Goal: Task Accomplishment & Management: Manage account settings

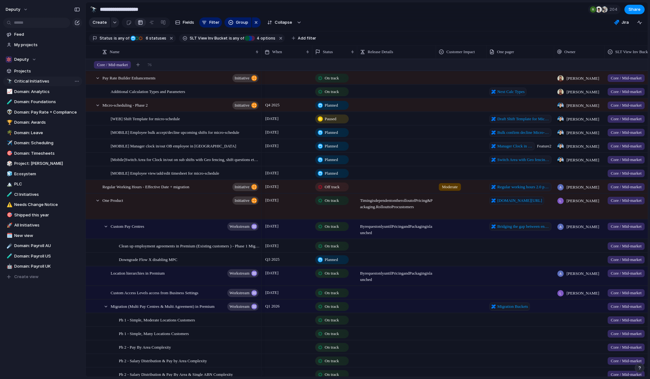
click at [37, 81] on span "Critical Initiatives" at bounding box center [47, 81] width 66 height 6
click at [211, 25] on span "Filter" at bounding box center [214, 22] width 10 height 6
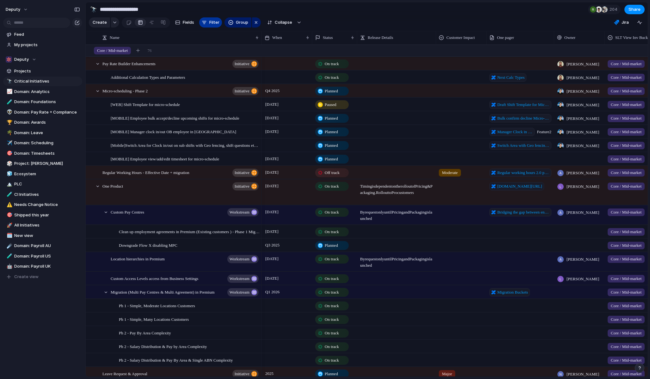
click at [211, 25] on span "Filter" at bounding box center [214, 22] width 10 height 6
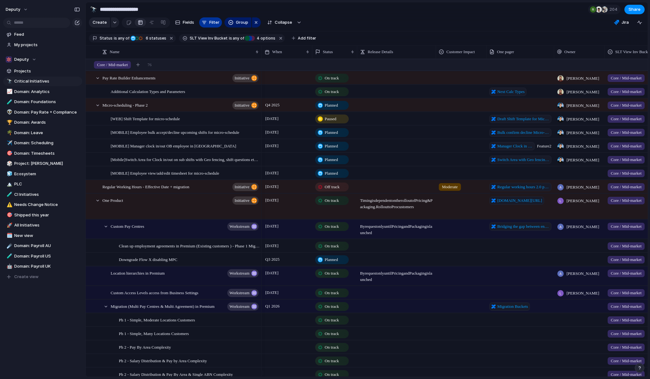
click at [211, 25] on span "Filter" at bounding box center [214, 22] width 10 height 6
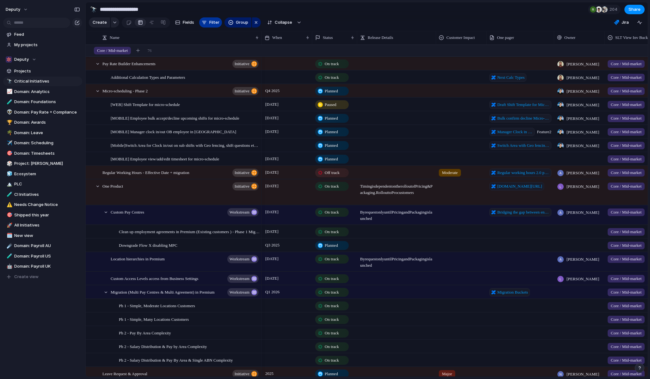
click at [211, 25] on span "Filter" at bounding box center [214, 22] width 10 height 6
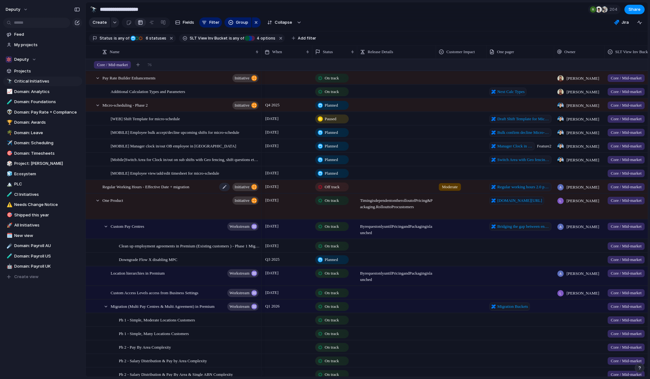
click at [112, 190] on span "Regular Working Hours - Effective Date + migration" at bounding box center [145, 186] width 87 height 7
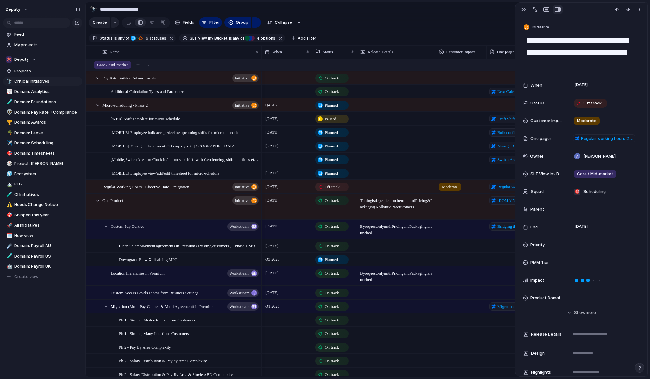
click at [493, 12] on section "**********" at bounding box center [367, 9] width 562 height 14
click at [524, 9] on div "button" at bounding box center [523, 9] width 5 height 5
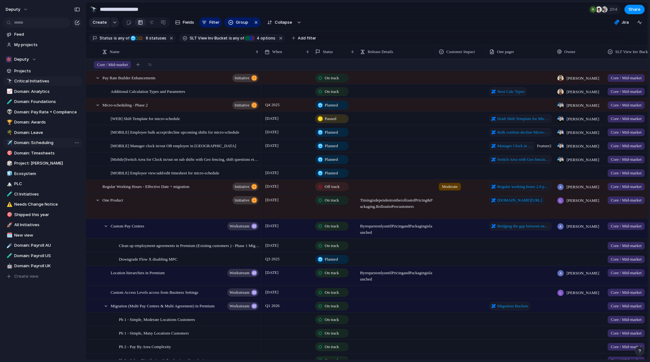
click at [29, 143] on span "Domain: Scheduling" at bounding box center [47, 143] width 66 height 6
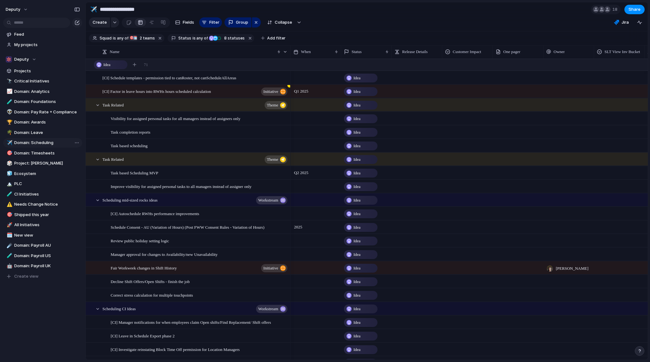
type input "**********"
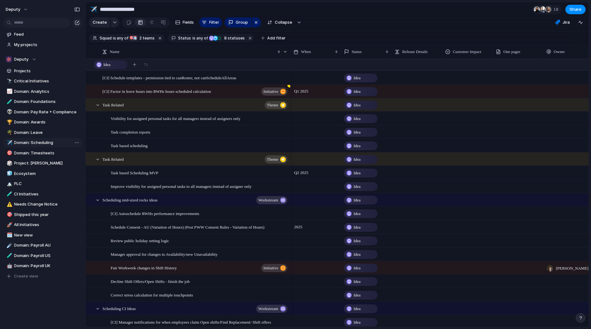
click at [41, 141] on span "Domain: Scheduling" at bounding box center [47, 143] width 66 height 6
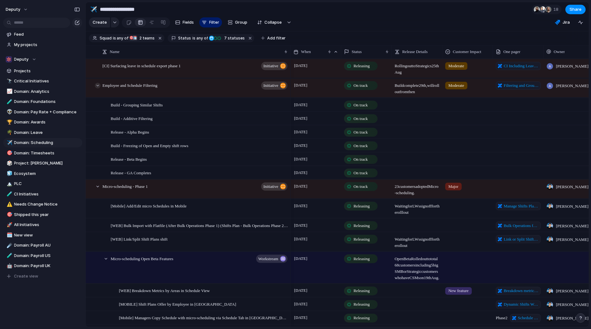
click at [97, 87] on div at bounding box center [98, 86] width 6 height 6
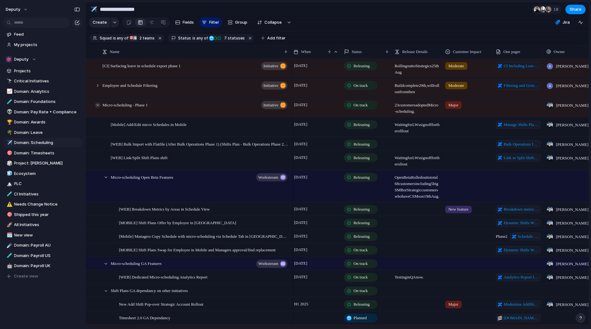
click at [97, 105] on div at bounding box center [98, 105] width 6 height 6
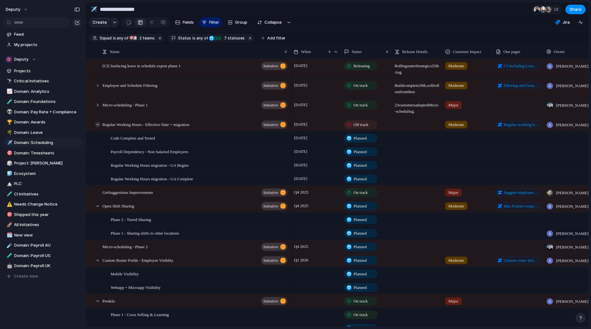
click at [96, 125] on div at bounding box center [98, 125] width 6 height 6
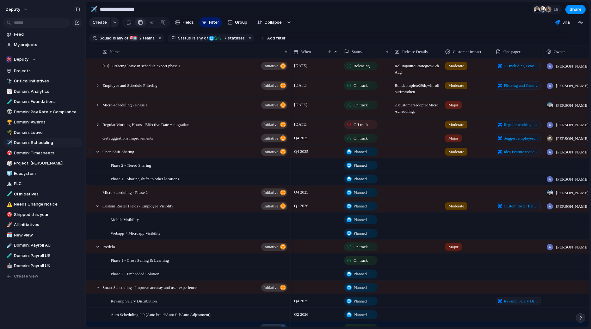
click at [95, 154] on div at bounding box center [91, 153] width 11 height 17
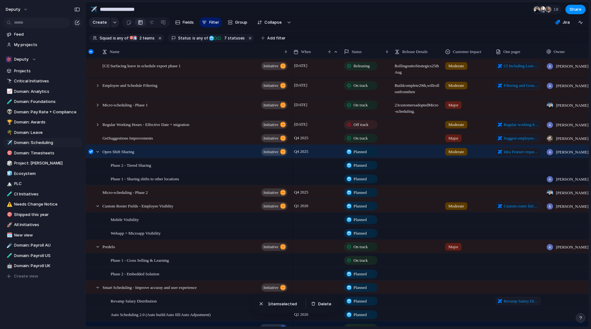
click at [92, 152] on div at bounding box center [91, 151] width 5 height 5
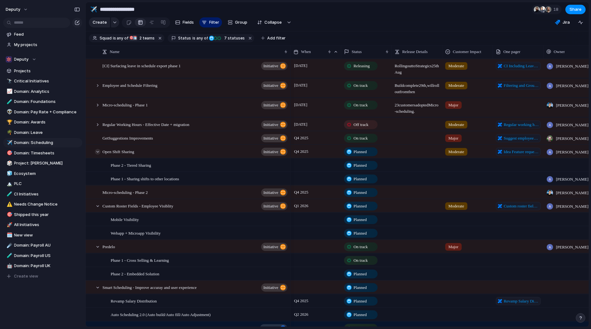
click at [95, 152] on div at bounding box center [98, 152] width 6 height 6
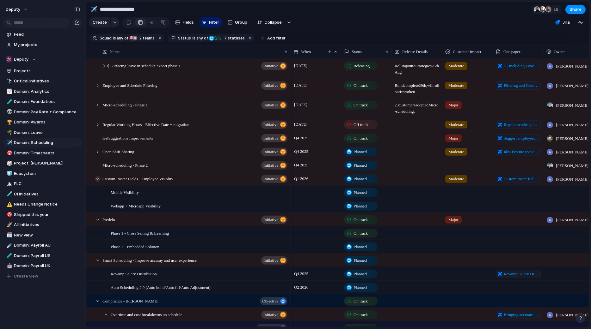
click at [96, 177] on div at bounding box center [98, 179] width 6 height 6
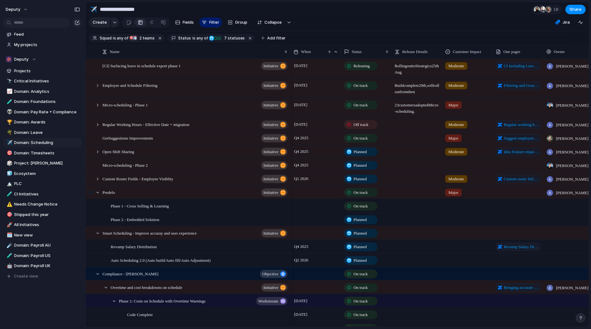
click at [96, 196] on div at bounding box center [91, 194] width 11 height 17
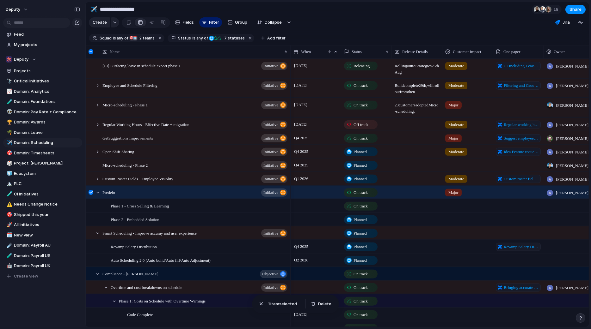
click at [89, 191] on div at bounding box center [91, 192] width 5 height 5
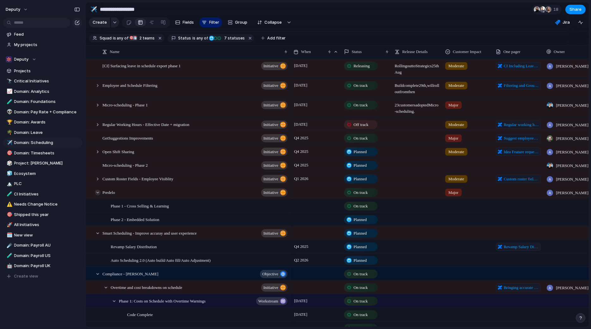
click at [97, 192] on div at bounding box center [98, 193] width 6 height 6
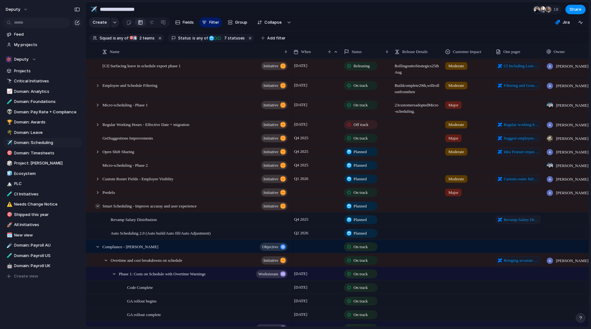
click at [98, 205] on div at bounding box center [98, 206] width 6 height 6
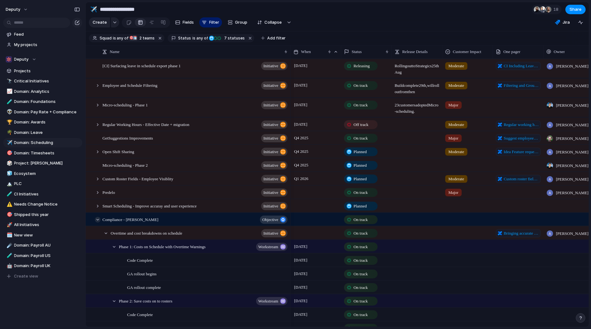
click at [99, 221] on div at bounding box center [98, 220] width 6 height 6
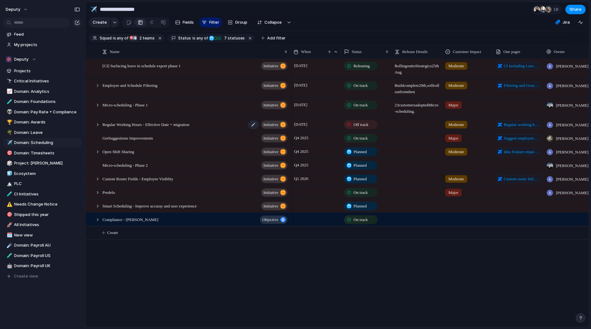
click at [141, 123] on span "Regular Working Hours - Effective Date + migration" at bounding box center [145, 123] width 87 height 7
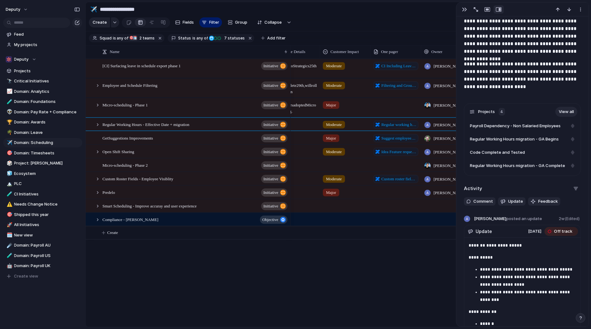
scroll to position [396, 0]
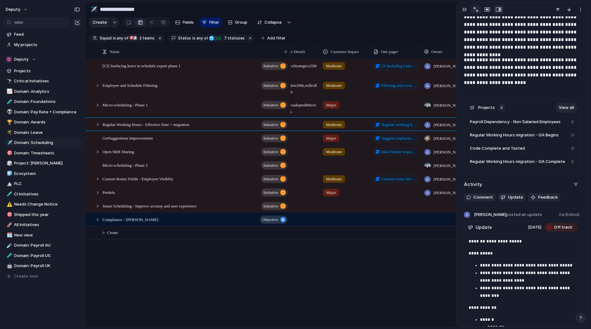
click at [476, 9] on div "button" at bounding box center [476, 9] width 4 height 4
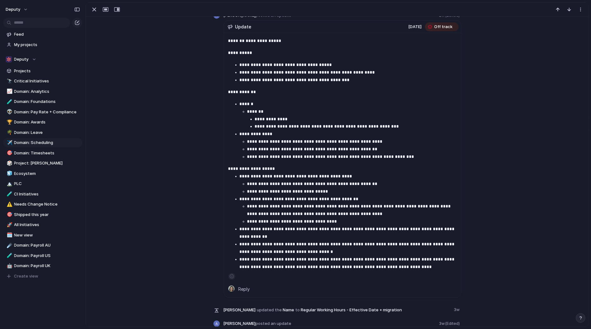
scroll to position [353, 0]
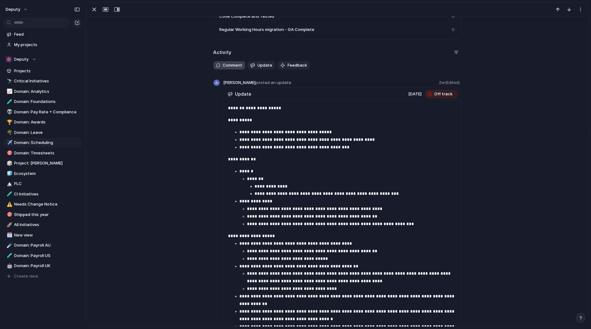
click at [230, 64] on span "Comment" at bounding box center [233, 65] width 20 height 6
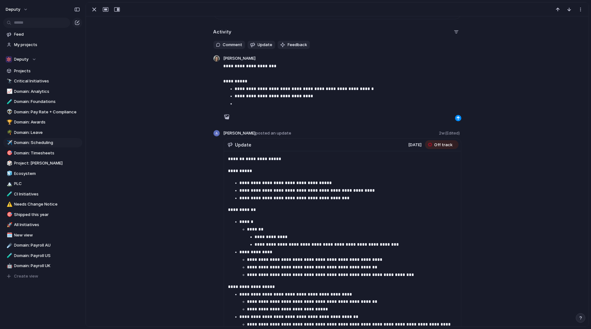
scroll to position [379, 0]
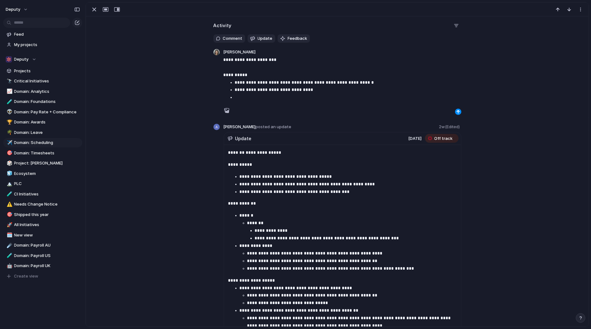
click at [243, 76] on p "**********" at bounding box center [343, 67] width 238 height 23
click at [263, 97] on p at bounding box center [348, 98] width 226 height 8
click at [225, 72] on p "**********" at bounding box center [343, 67] width 238 height 23
drag, startPoint x: 225, startPoint y: 72, endPoint x: 236, endPoint y: 72, distance: 10.1
click at [236, 72] on p "**********" at bounding box center [343, 67] width 238 height 23
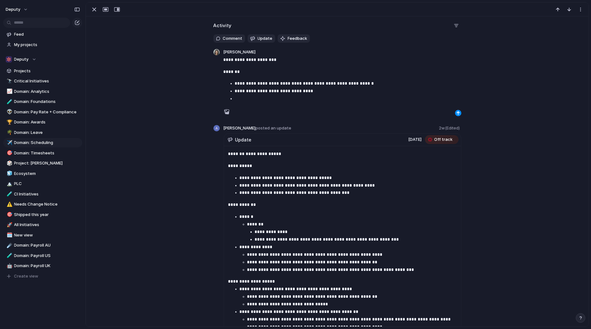
click at [252, 103] on div at bounding box center [343, 104] width 238 height 5
click at [253, 98] on p at bounding box center [348, 99] width 226 height 8
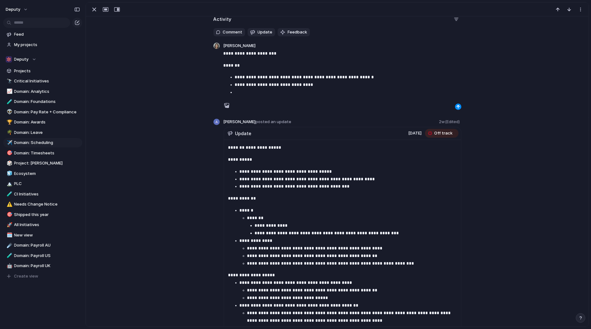
scroll to position [386, 0]
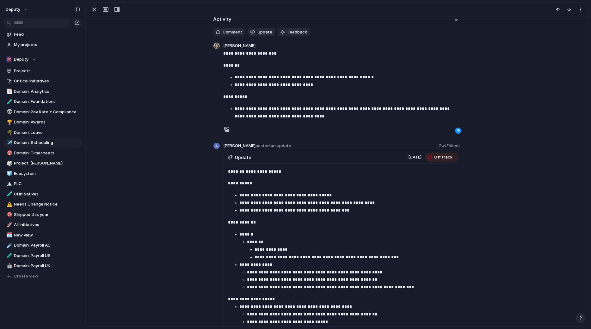
click at [262, 117] on p "**********" at bounding box center [348, 112] width 226 height 15
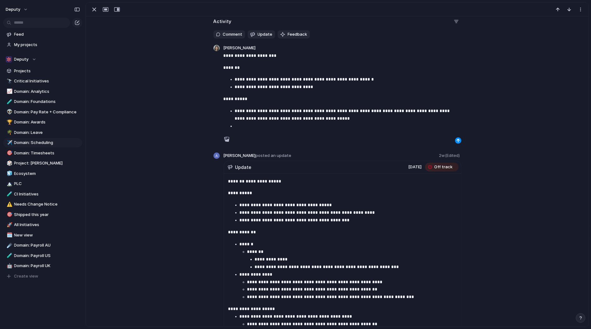
scroll to position [377, 0]
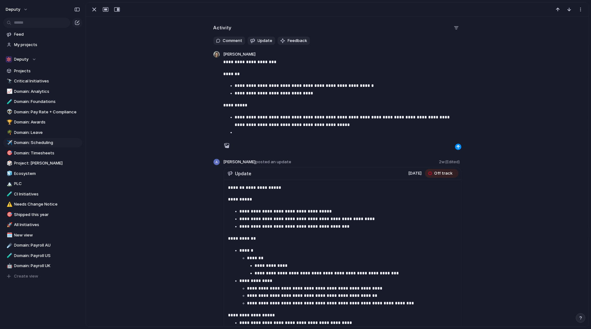
click at [364, 87] on p "**********" at bounding box center [348, 86] width 226 height 8
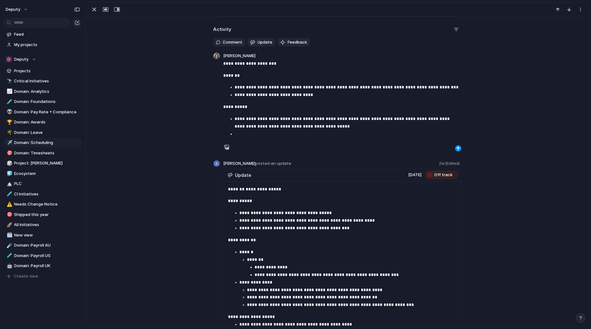
scroll to position [374, 0]
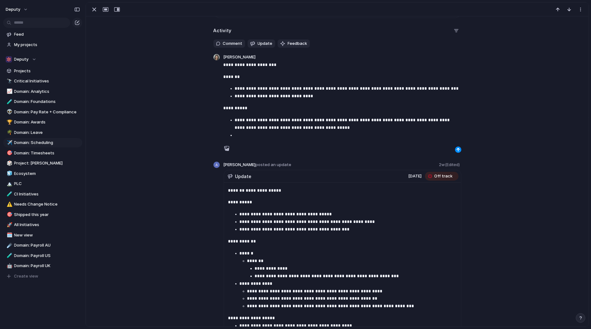
click at [245, 137] on p at bounding box center [348, 136] width 226 height 8
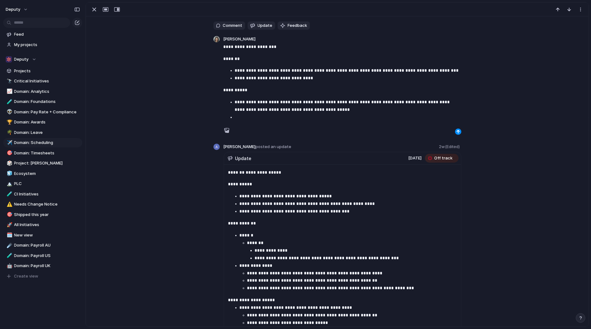
scroll to position [395, 0]
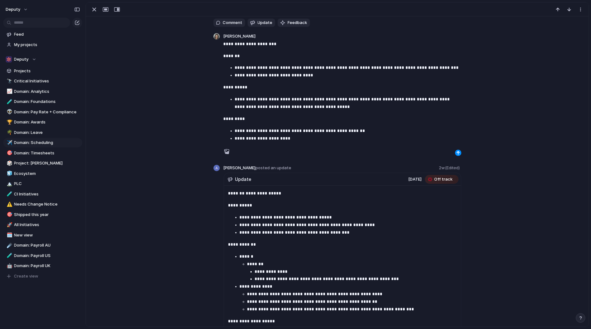
click at [280, 138] on p "**********" at bounding box center [348, 139] width 226 height 8
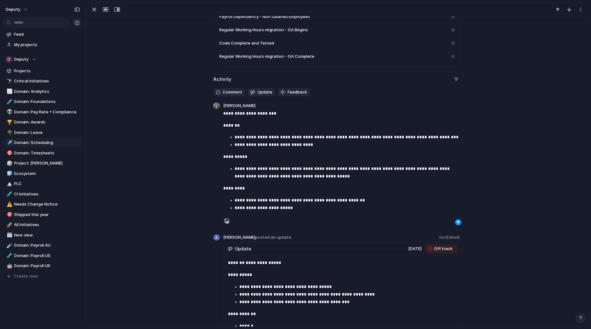
scroll to position [326, 0]
click at [298, 208] on p "**********" at bounding box center [348, 208] width 226 height 8
click at [293, 208] on p "**********" at bounding box center [348, 208] width 226 height 8
click at [459, 224] on div "button" at bounding box center [458, 222] width 4 height 4
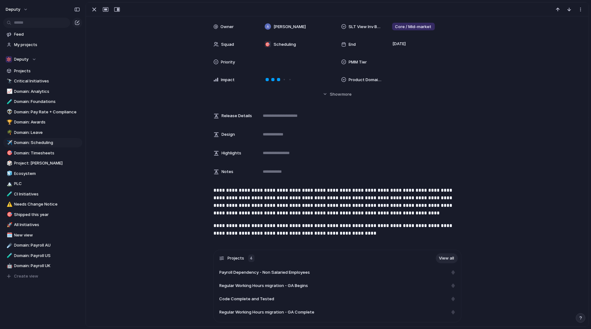
scroll to position [0, 0]
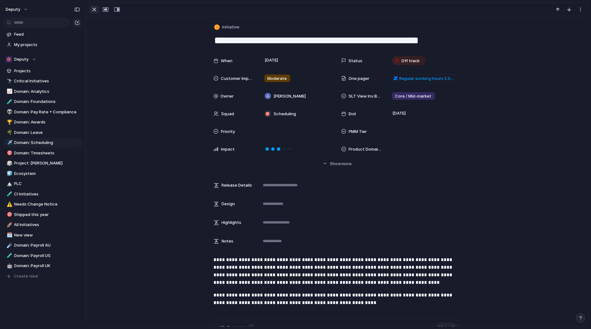
click at [94, 10] on div "button" at bounding box center [94, 10] width 8 height 8
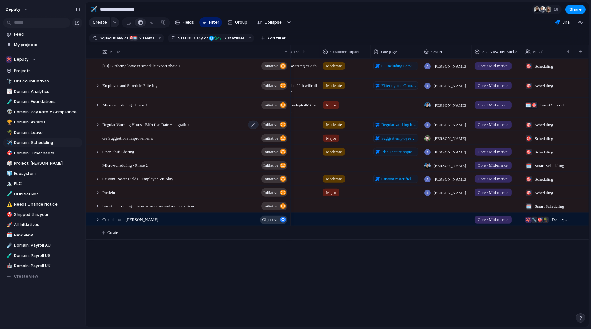
click at [138, 124] on span "Regular Working Hours - Effective Date + migration" at bounding box center [145, 123] width 87 height 7
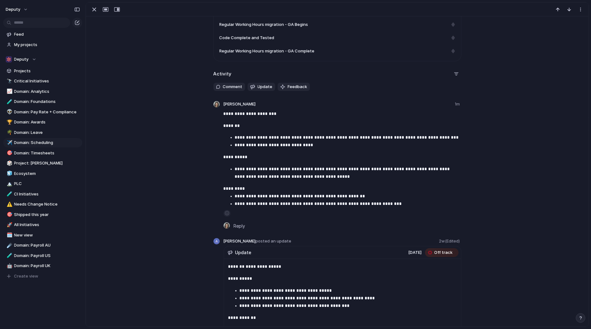
scroll to position [329, 0]
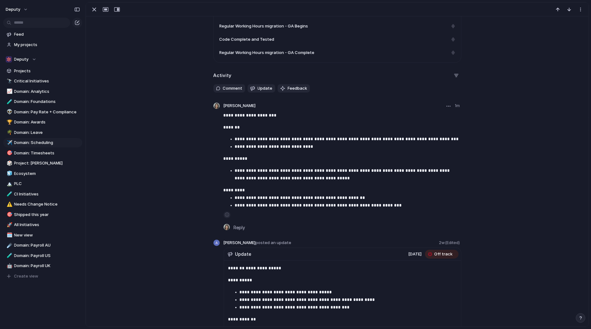
click at [447, 107] on button "button" at bounding box center [449, 107] width 8 height 8
click at [507, 107] on div "Edit Delete" at bounding box center [295, 164] width 591 height 329
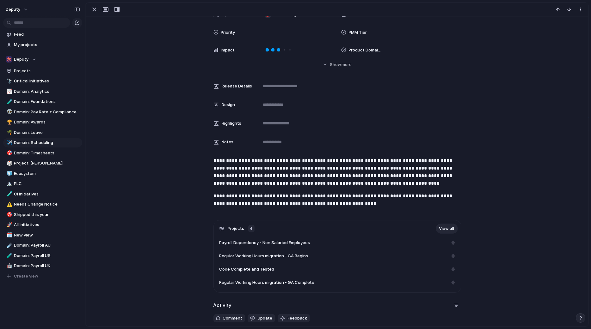
scroll to position [0, 0]
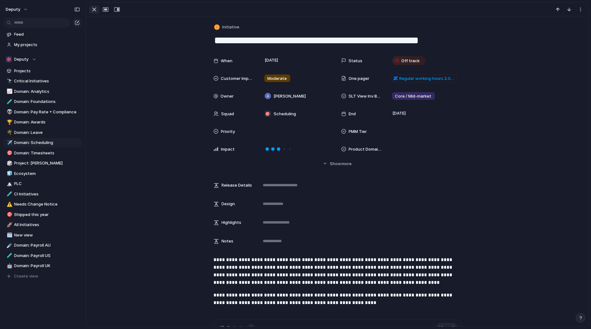
click at [93, 10] on div "button" at bounding box center [94, 10] width 8 height 8
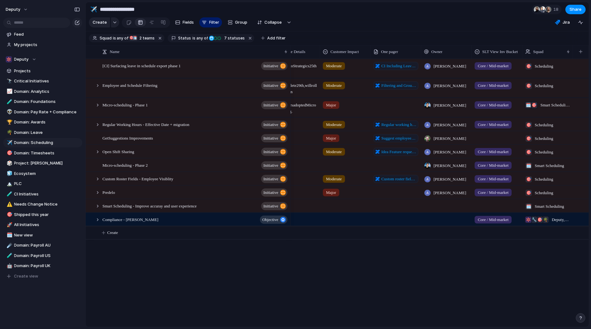
click at [221, 258] on div "[CI] Surfacing leave in schedule export phase 1 initiative Employee and Schedul…" at bounding box center [337, 193] width 503 height 268
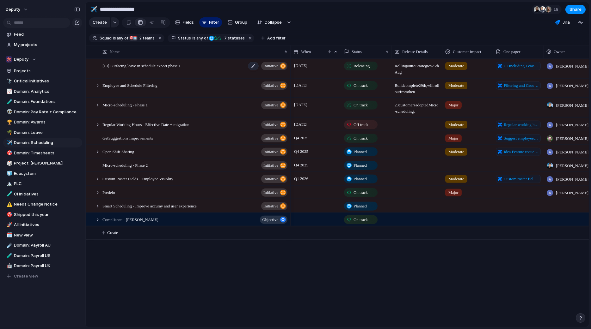
click at [174, 65] on span "[CI] Surfacing leave in schedule export phase 1" at bounding box center [141, 65] width 78 height 7
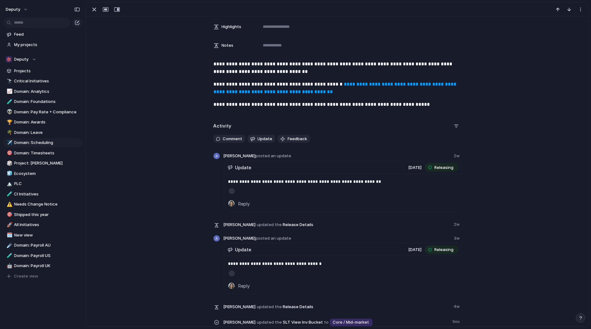
scroll to position [183, 0]
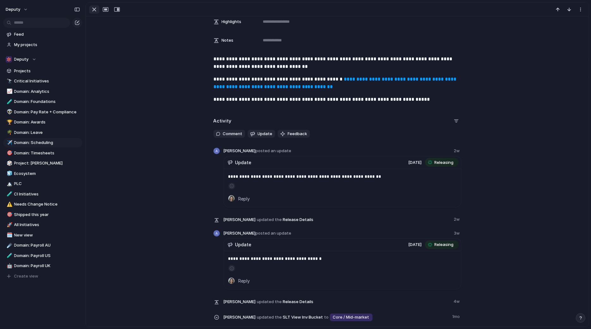
click at [95, 10] on div "button" at bounding box center [94, 10] width 8 height 8
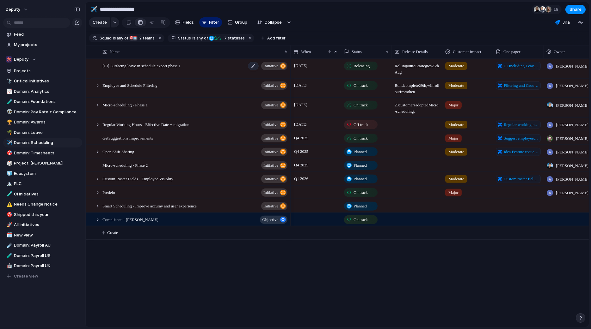
click at [168, 65] on span "[CI] Surfacing leave in schedule export phase 1" at bounding box center [141, 65] width 78 height 7
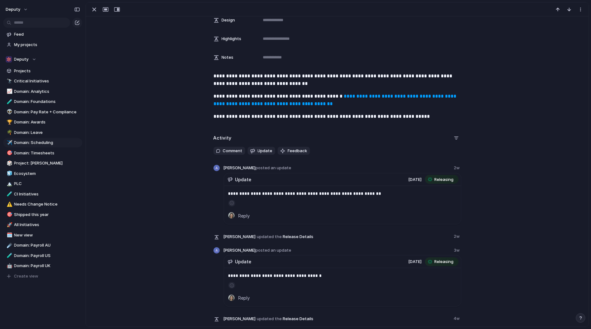
scroll to position [158, 0]
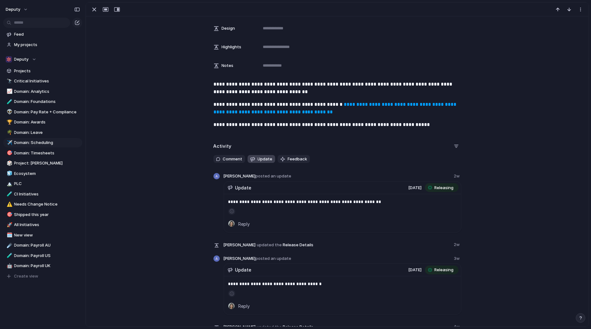
click at [264, 159] on span "Update" at bounding box center [265, 159] width 15 height 6
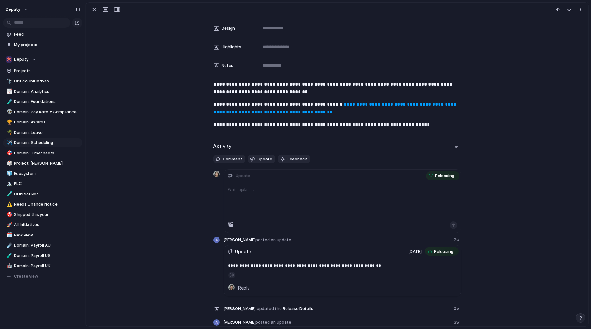
click at [247, 194] on div at bounding box center [342, 201] width 237 height 39
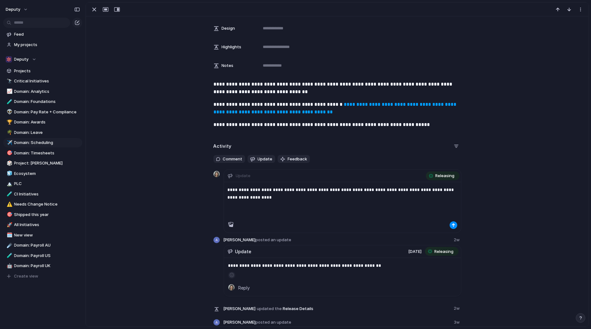
click at [232, 189] on p "**********" at bounding box center [343, 193] width 230 height 15
click at [280, 191] on p "**********" at bounding box center [343, 193] width 230 height 15
click at [418, 191] on p "**********" at bounding box center [343, 193] width 230 height 15
click at [246, 198] on p "**********" at bounding box center [343, 193] width 230 height 15
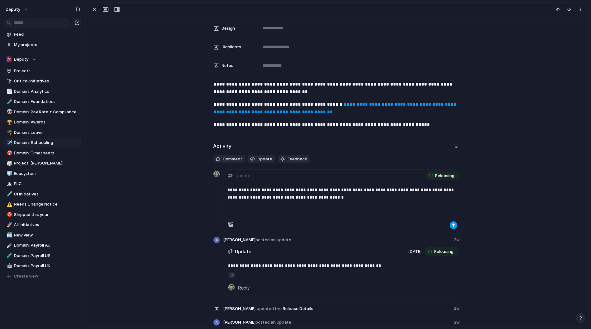
click at [452, 225] on div "button" at bounding box center [453, 226] width 4 height 4
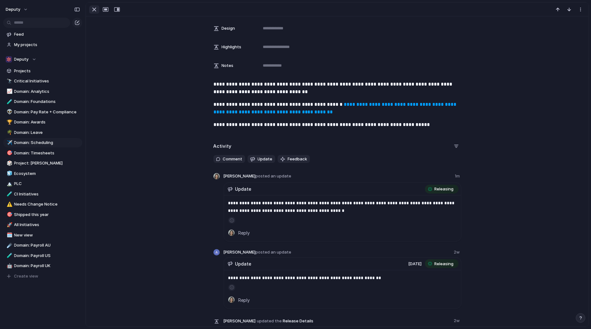
click at [92, 8] on div "button" at bounding box center [94, 10] width 8 height 8
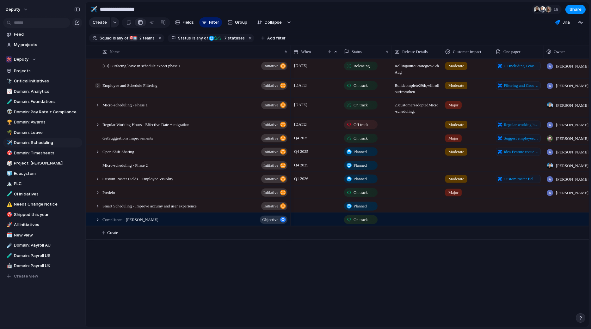
click at [97, 85] on div at bounding box center [98, 86] width 6 height 6
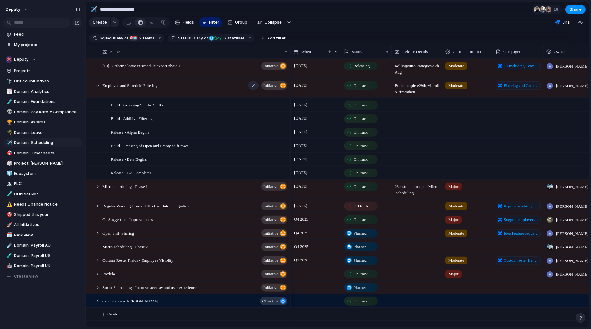
click at [146, 83] on span "Employee and Schedule Filtering" at bounding box center [129, 84] width 55 height 7
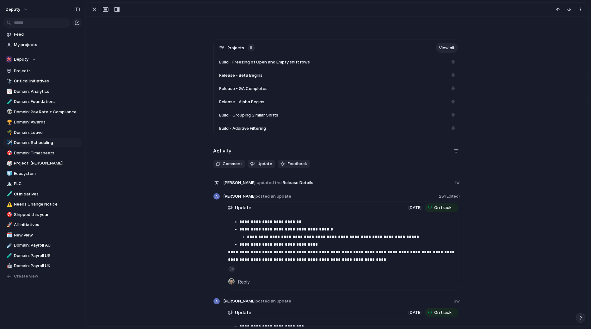
scroll to position [232, 0]
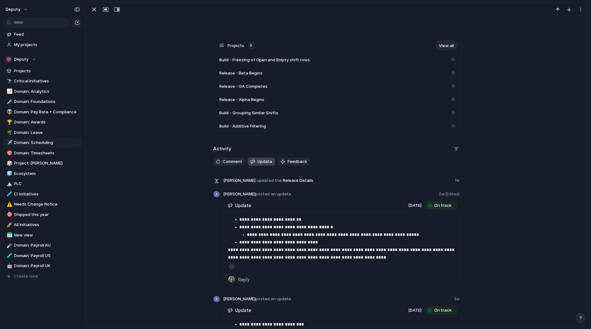
click at [262, 161] on span "Update" at bounding box center [265, 162] width 15 height 6
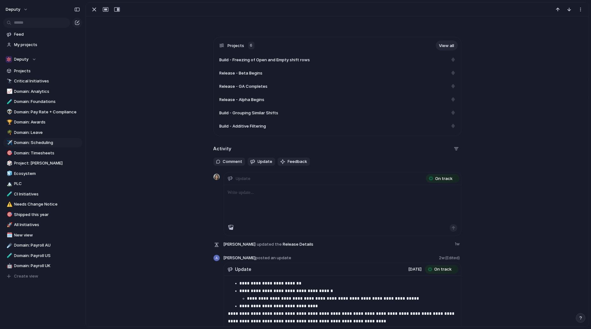
click at [265, 196] on p at bounding box center [343, 193] width 230 height 8
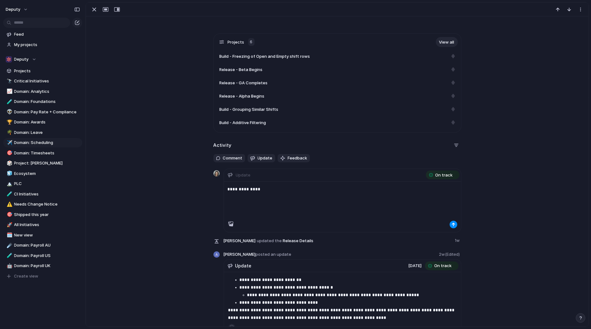
scroll to position [241, 0]
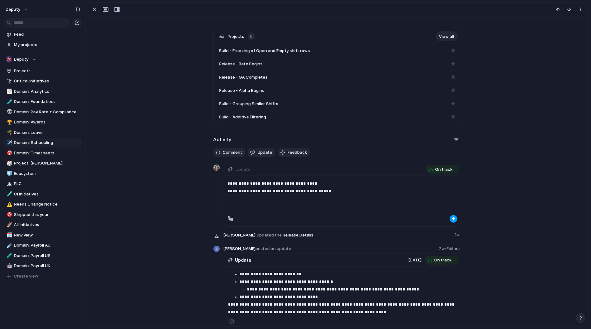
click at [454, 219] on div "button" at bounding box center [453, 219] width 4 height 4
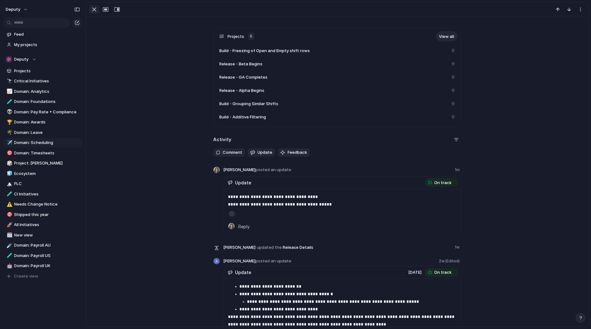
click at [95, 9] on div "button" at bounding box center [94, 10] width 8 height 8
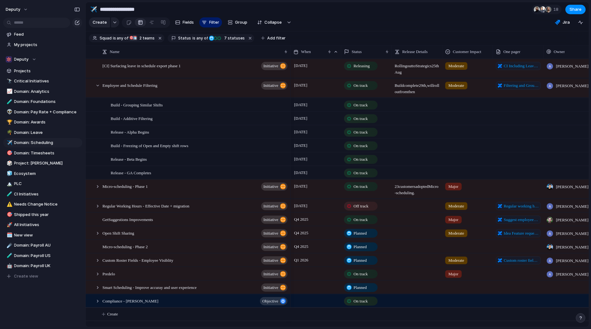
click at [361, 85] on span "On track" at bounding box center [360, 85] width 14 height 6
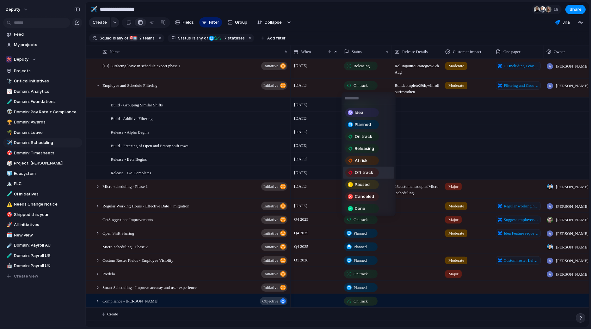
click at [358, 171] on span "Off track" at bounding box center [364, 173] width 18 height 6
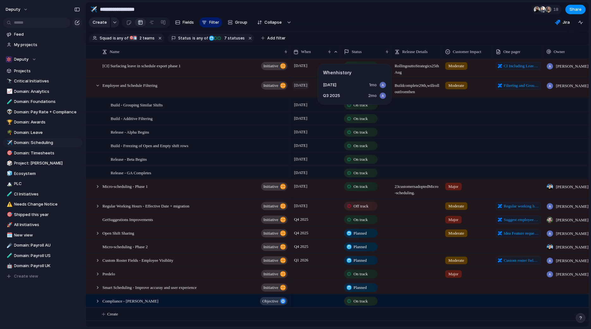
click at [303, 86] on span "[DATE]" at bounding box center [300, 85] width 16 height 8
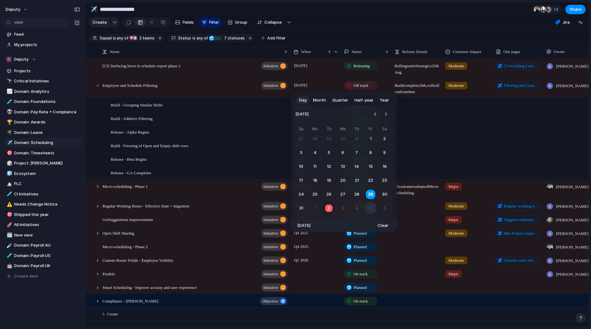
click at [368, 209] on button "5" at bounding box center [370, 208] width 11 height 11
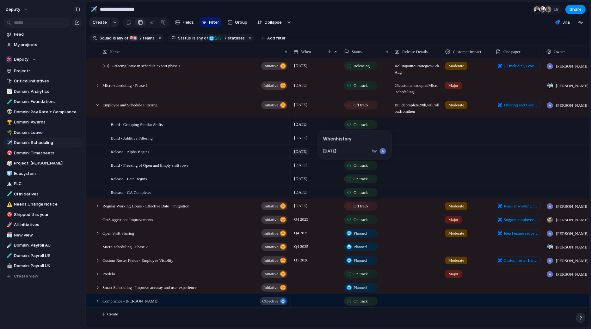
click at [301, 153] on span "[DATE]" at bounding box center [300, 152] width 16 height 8
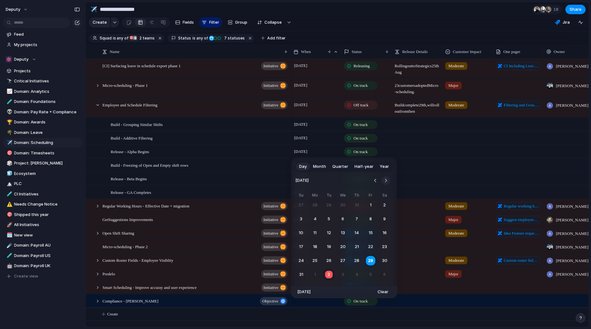
click at [385, 181] on button "Go to the Next Month" at bounding box center [385, 180] width 9 height 9
click at [301, 219] on button "7" at bounding box center [300, 219] width 11 height 11
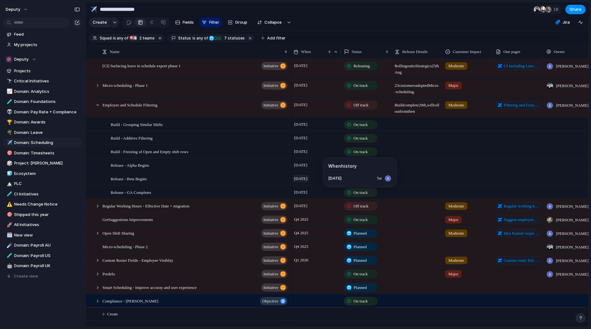
click at [299, 179] on span "[DATE]" at bounding box center [300, 179] width 16 height 8
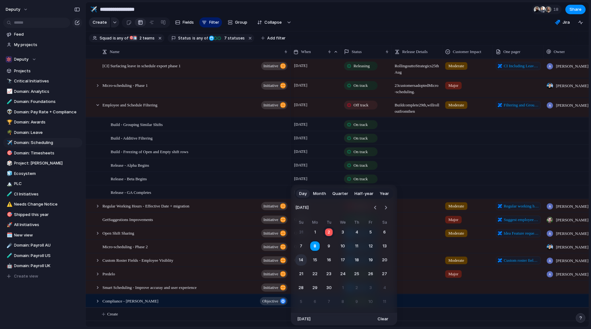
click at [302, 260] on button "14" at bounding box center [300, 260] width 11 height 11
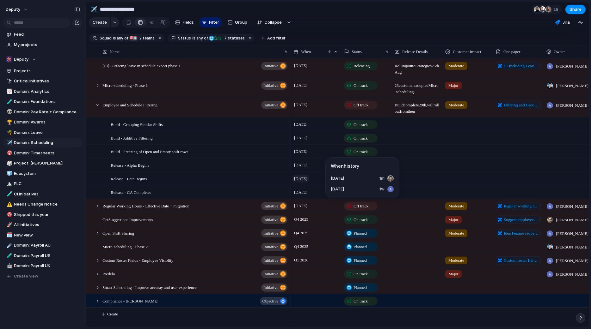
click at [298, 180] on span "14 September" at bounding box center [300, 179] width 16 height 8
click at [303, 193] on span "[DATE]" at bounding box center [300, 192] width 16 height 8
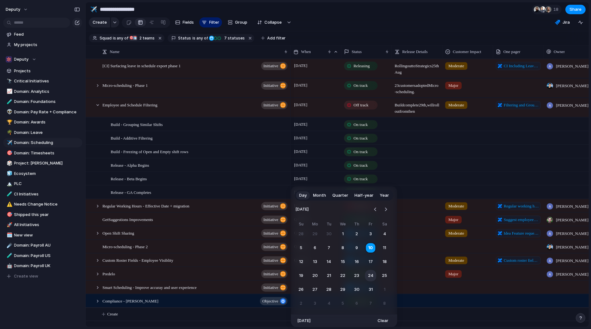
click at [371, 275] on button "24" at bounding box center [370, 275] width 11 height 11
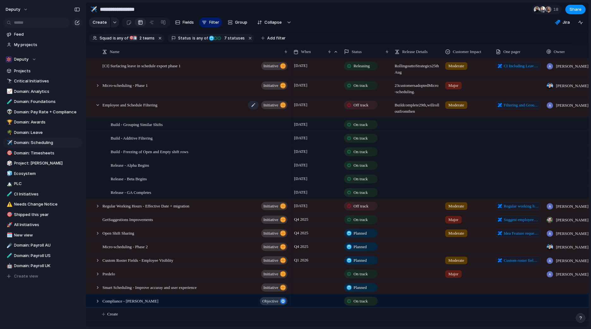
click at [116, 105] on span "Employee and Schedule Filtering" at bounding box center [129, 104] width 55 height 7
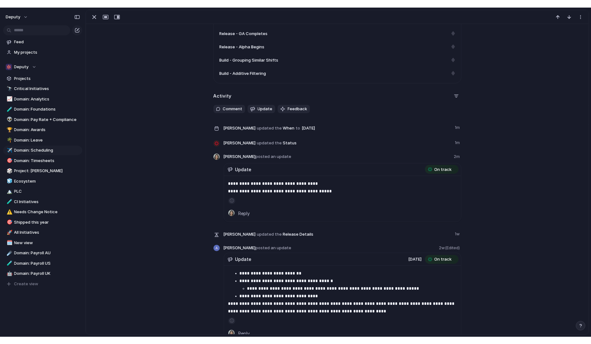
scroll to position [302, 0]
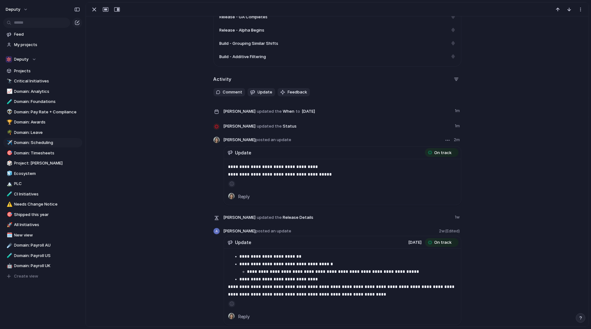
click at [448, 140] on div "button" at bounding box center [447, 140] width 4 height 1
click at [426, 153] on span "Edit" at bounding box center [427, 154] width 8 height 6
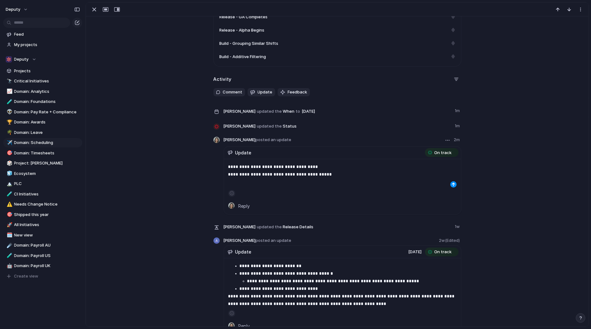
click at [446, 153] on span "On track" at bounding box center [442, 153] width 17 height 6
click at [332, 177] on p "**********" at bounding box center [342, 170] width 228 height 15
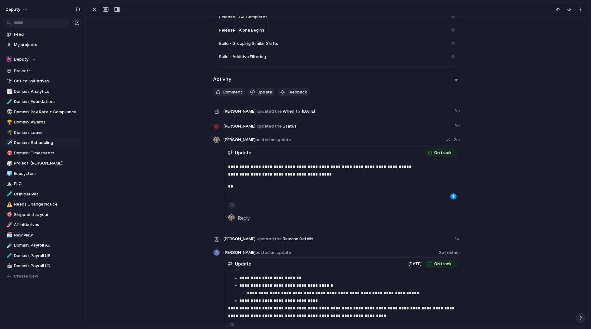
click at [247, 168] on p "**********" at bounding box center [342, 170] width 228 height 15
click at [336, 174] on p "**********" at bounding box center [342, 170] width 228 height 15
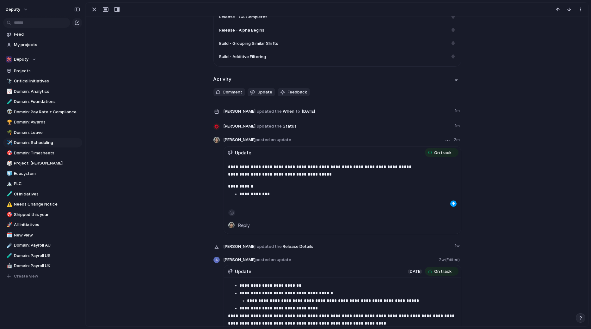
click at [454, 204] on div "button" at bounding box center [453, 204] width 4 height 4
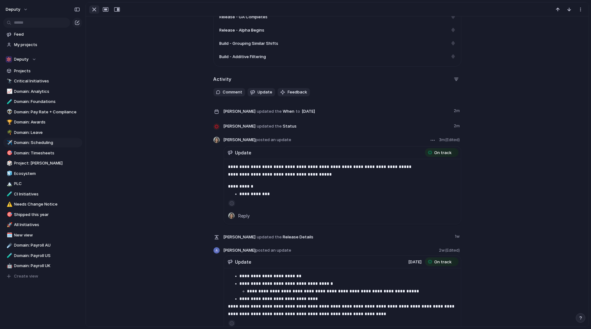
click at [93, 11] on div "button" at bounding box center [94, 10] width 8 height 8
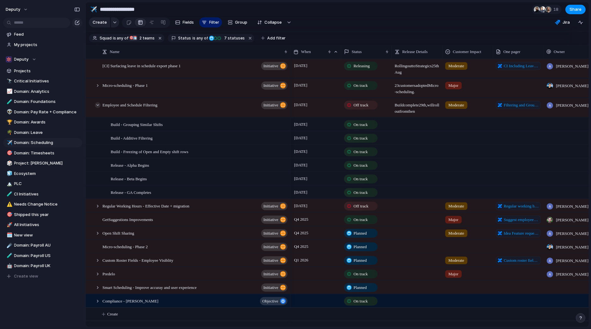
click at [96, 104] on div at bounding box center [98, 105] width 6 height 6
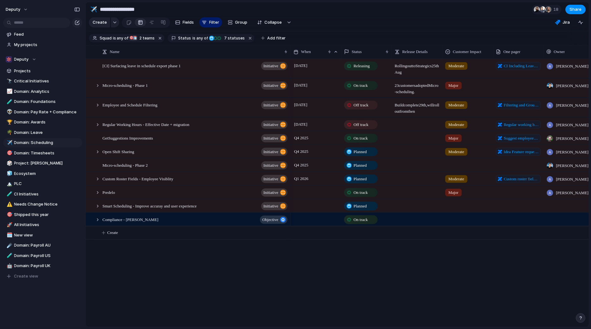
click at [326, 17] on section "Create Fields Filter Group Zoom Collapse Jira" at bounding box center [337, 23] width 503 height 15
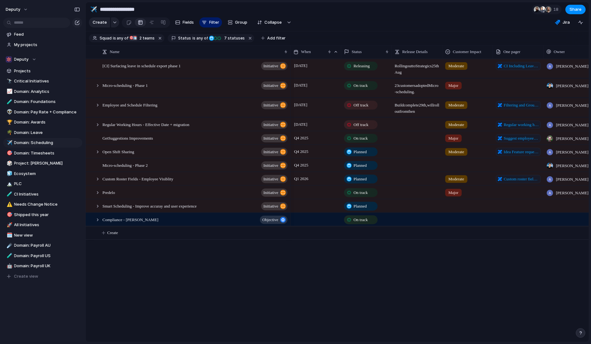
click at [480, 27] on section "Create Fields Filter Group Zoom Collapse Jira" at bounding box center [337, 23] width 503 height 15
